Goal: Transaction & Acquisition: Purchase product/service

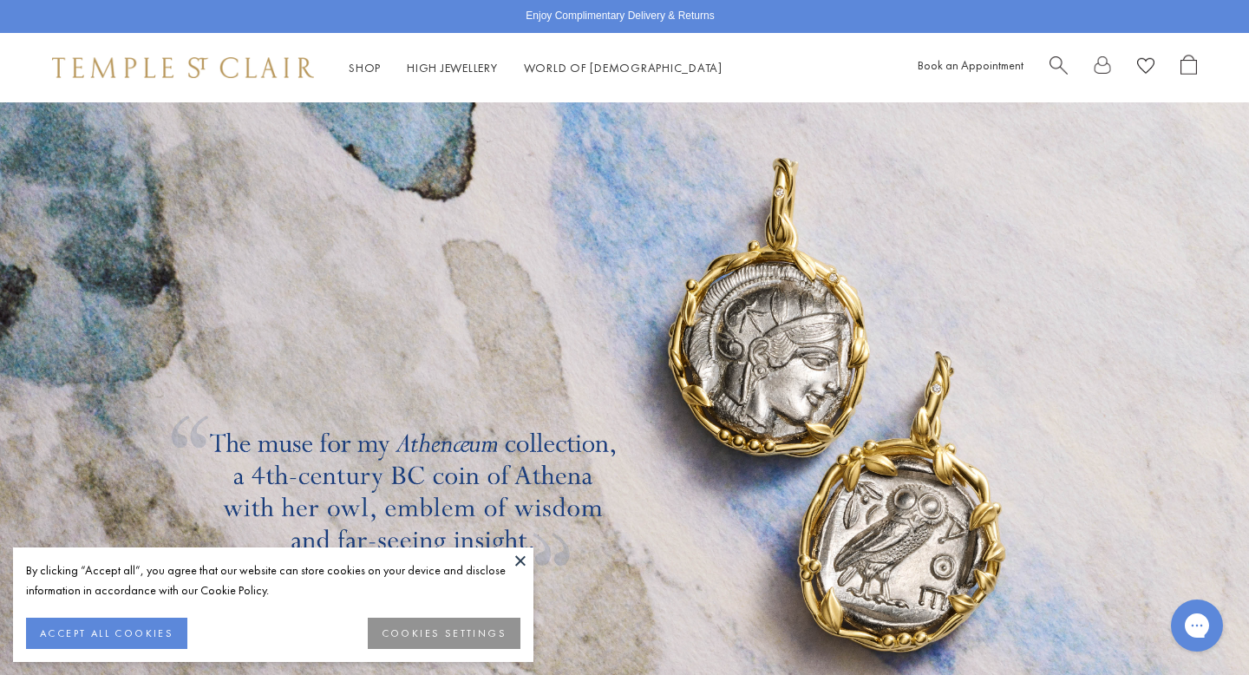
scroll to position [2761, 0]
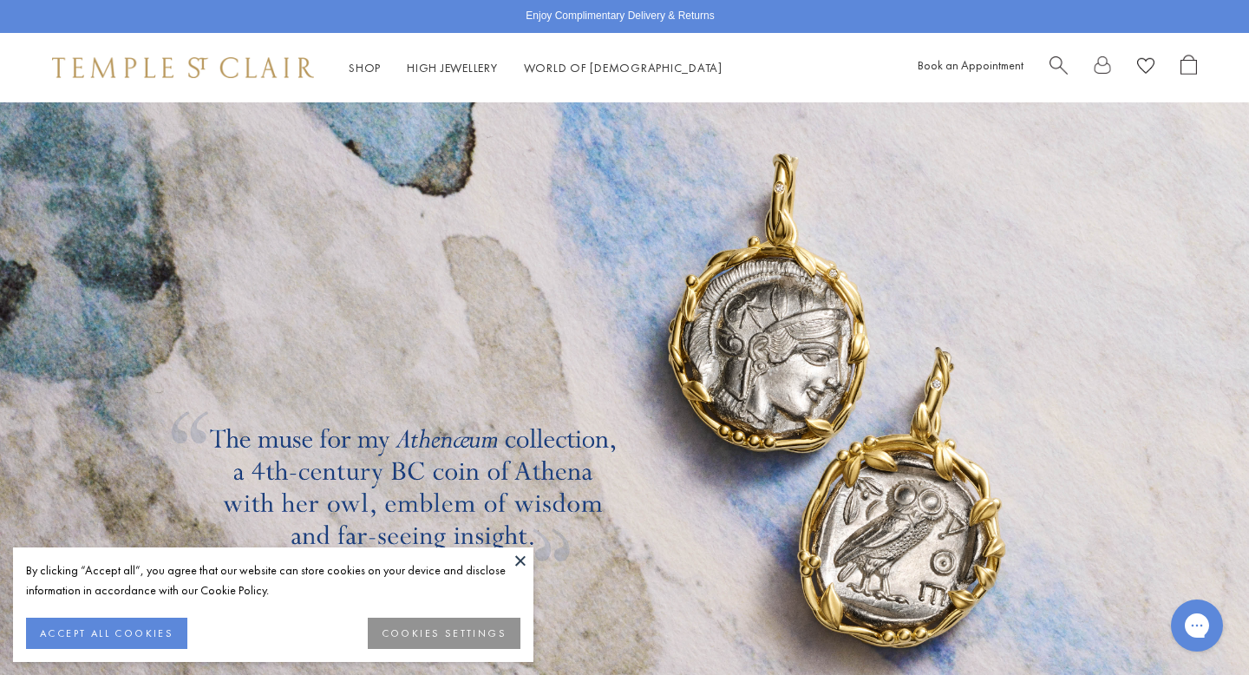
click at [371, 49] on div "Shop Shop Categories Amulets Pendants & Charms Lockets Chains & Leather Cords E…" at bounding box center [624, 67] width 1249 height 69
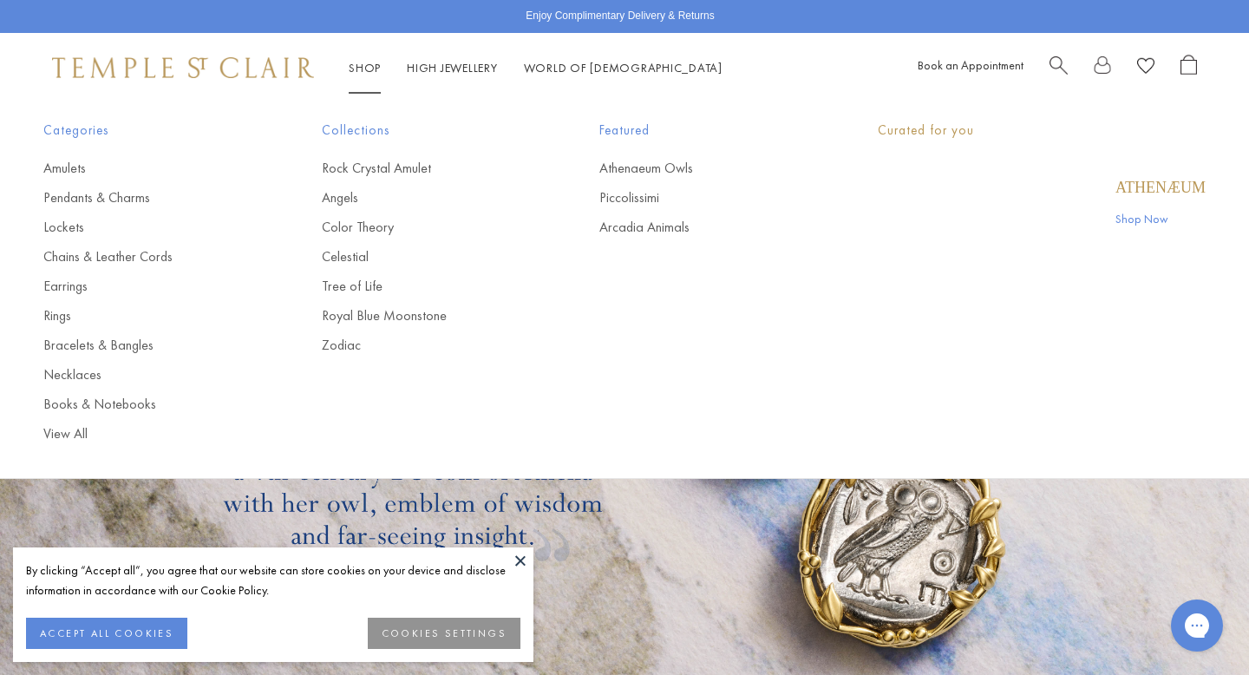
click at [0, 0] on div "POPUP Form" at bounding box center [0, 0] width 0 height 0
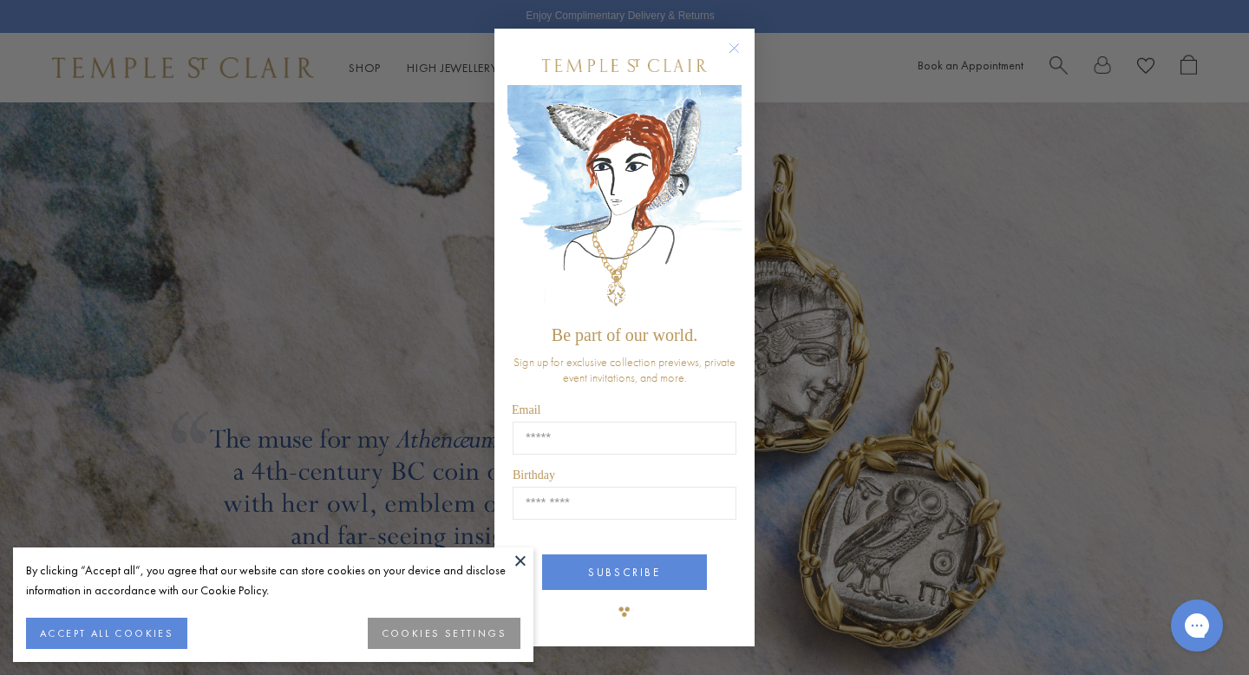
click at [364, 55] on div "Close dialog Be part of our world. Sign up for exclusive collection previews, p…" at bounding box center [624, 337] width 1249 height 675
click at [364, 63] on div "Close dialog Be part of our world. Sign up for exclusive collection previews, p…" at bounding box center [624, 337] width 1249 height 675
click at [734, 43] on circle "Close dialog" at bounding box center [734, 48] width 21 height 21
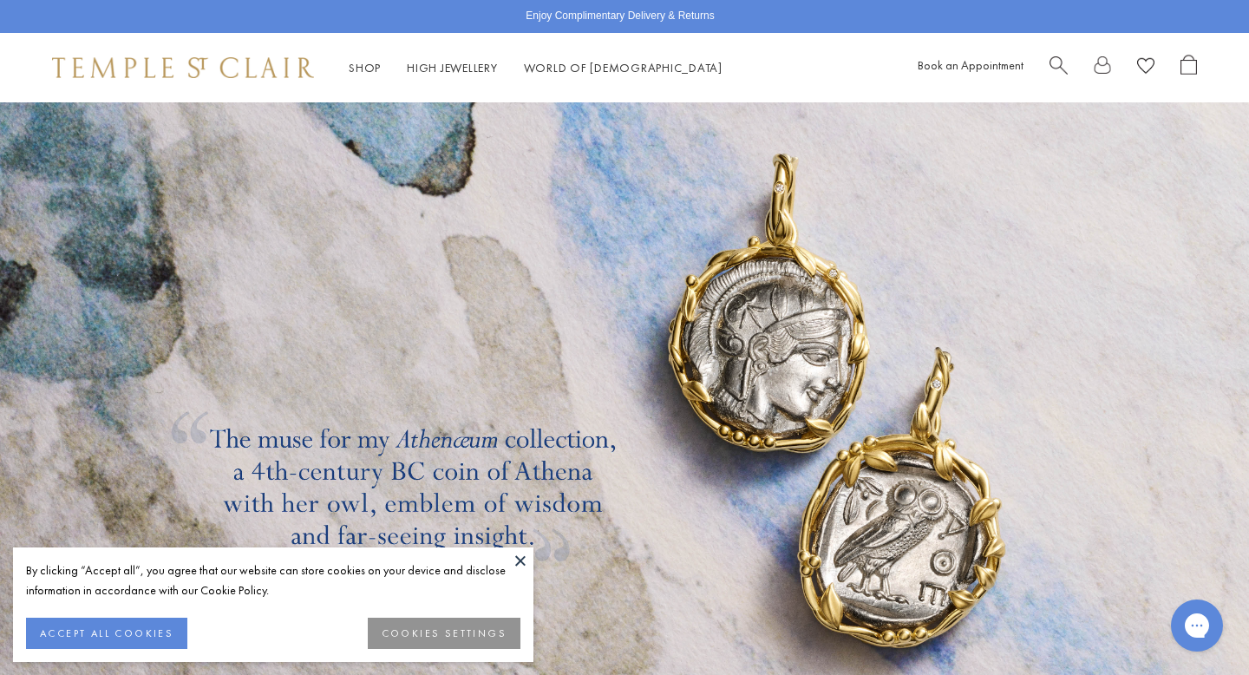
click at [364, 68] on link "Shop Shop" at bounding box center [365, 68] width 32 height 16
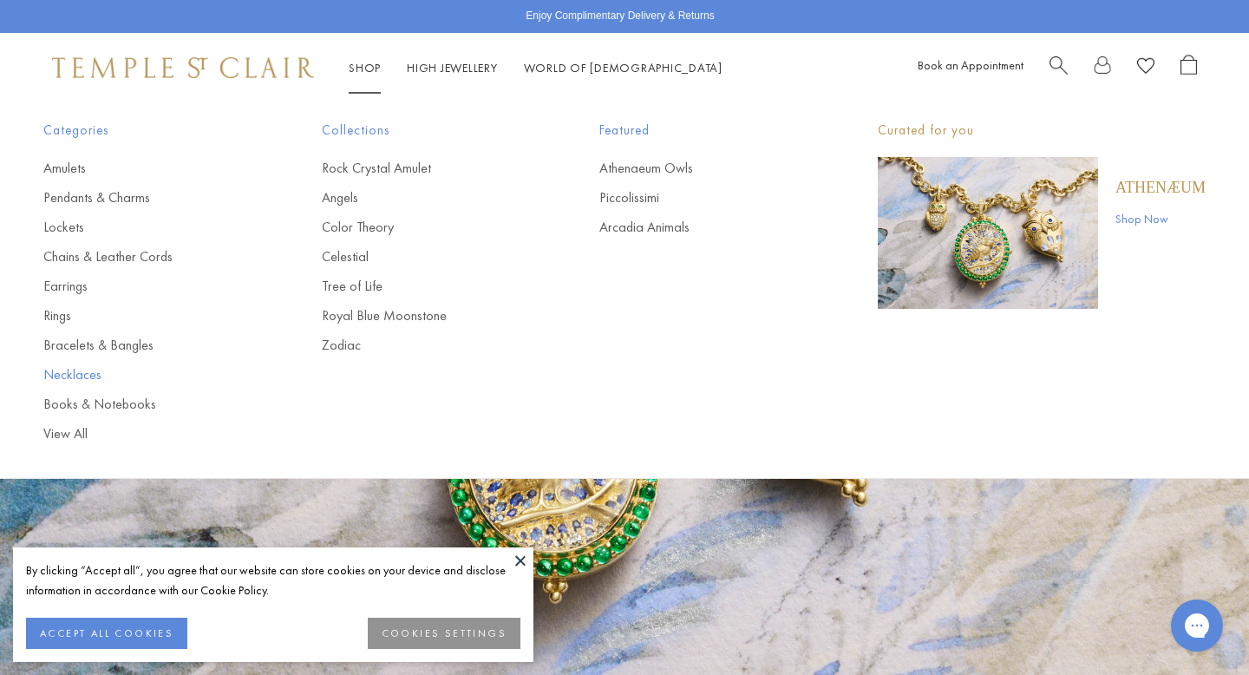
click at [62, 372] on link "Necklaces" at bounding box center [147, 374] width 209 height 19
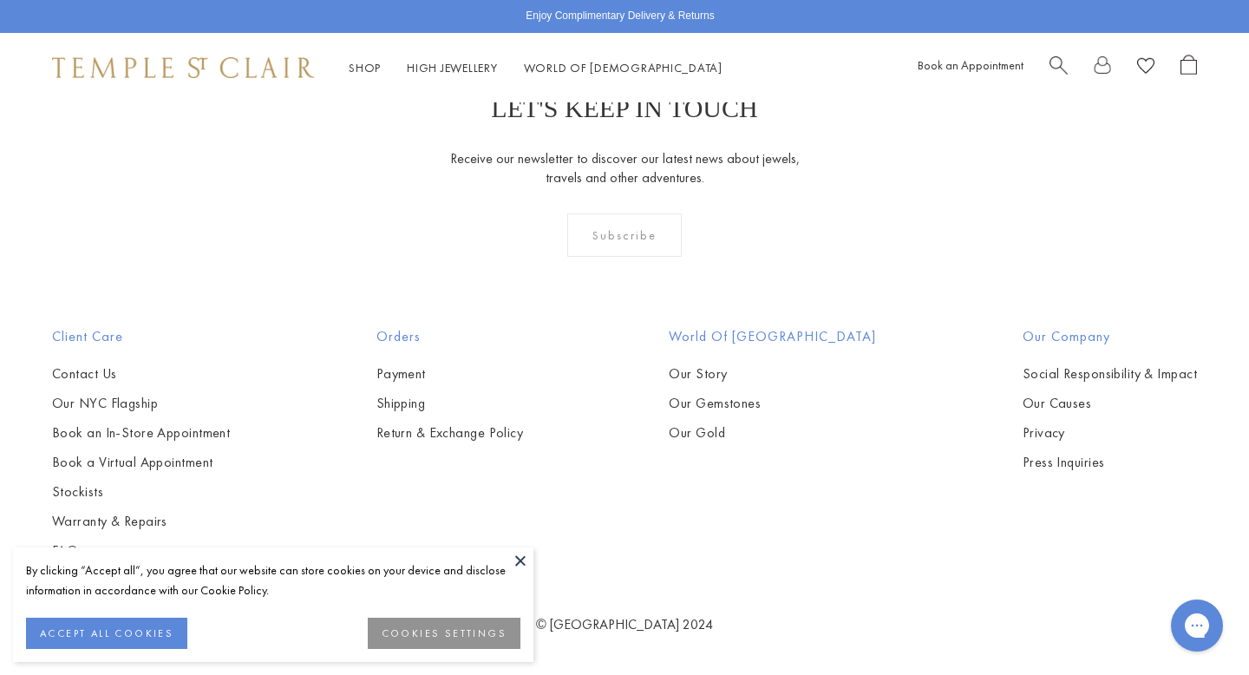
scroll to position [5264, 0]
